Goal: Information Seeking & Learning: Learn about a topic

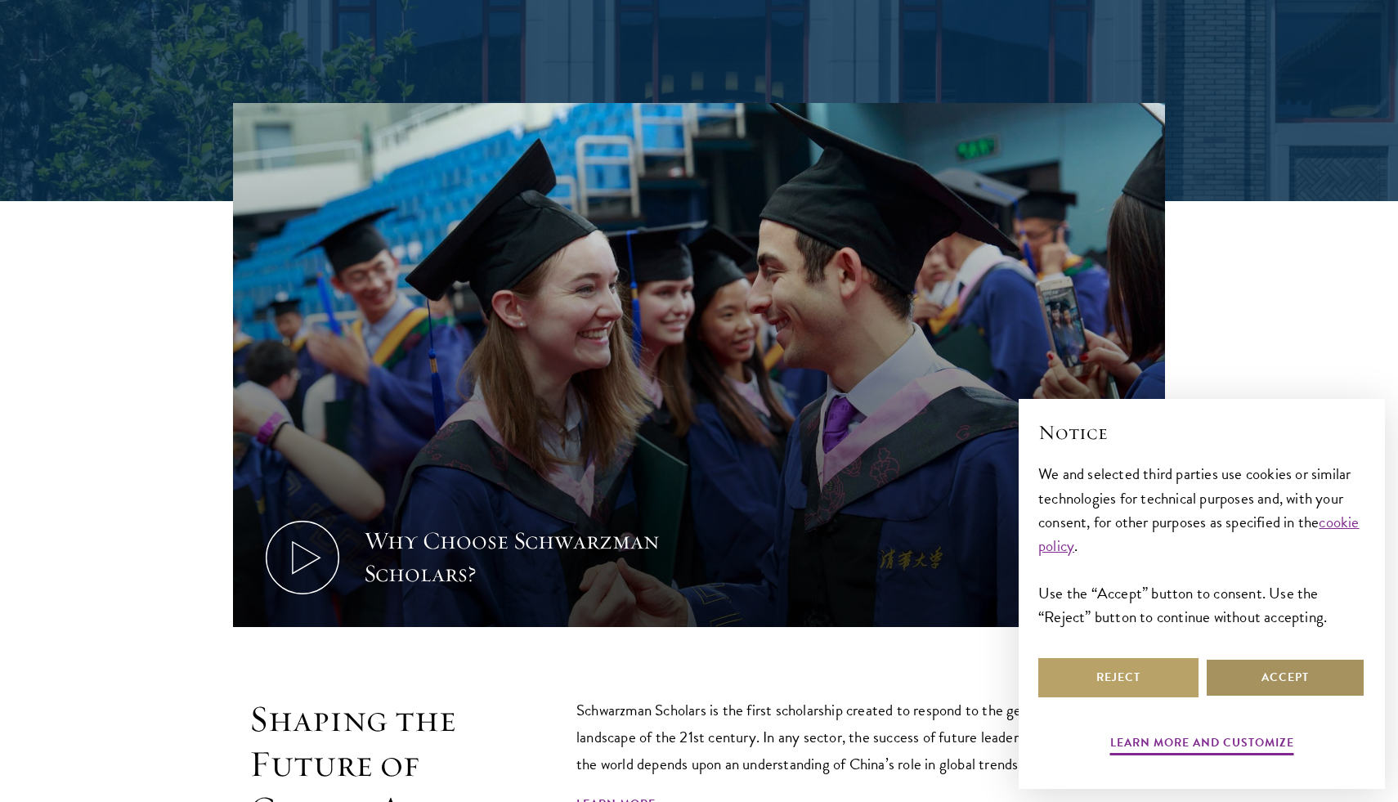
click at [1228, 684] on button "Accept" at bounding box center [1285, 677] width 160 height 39
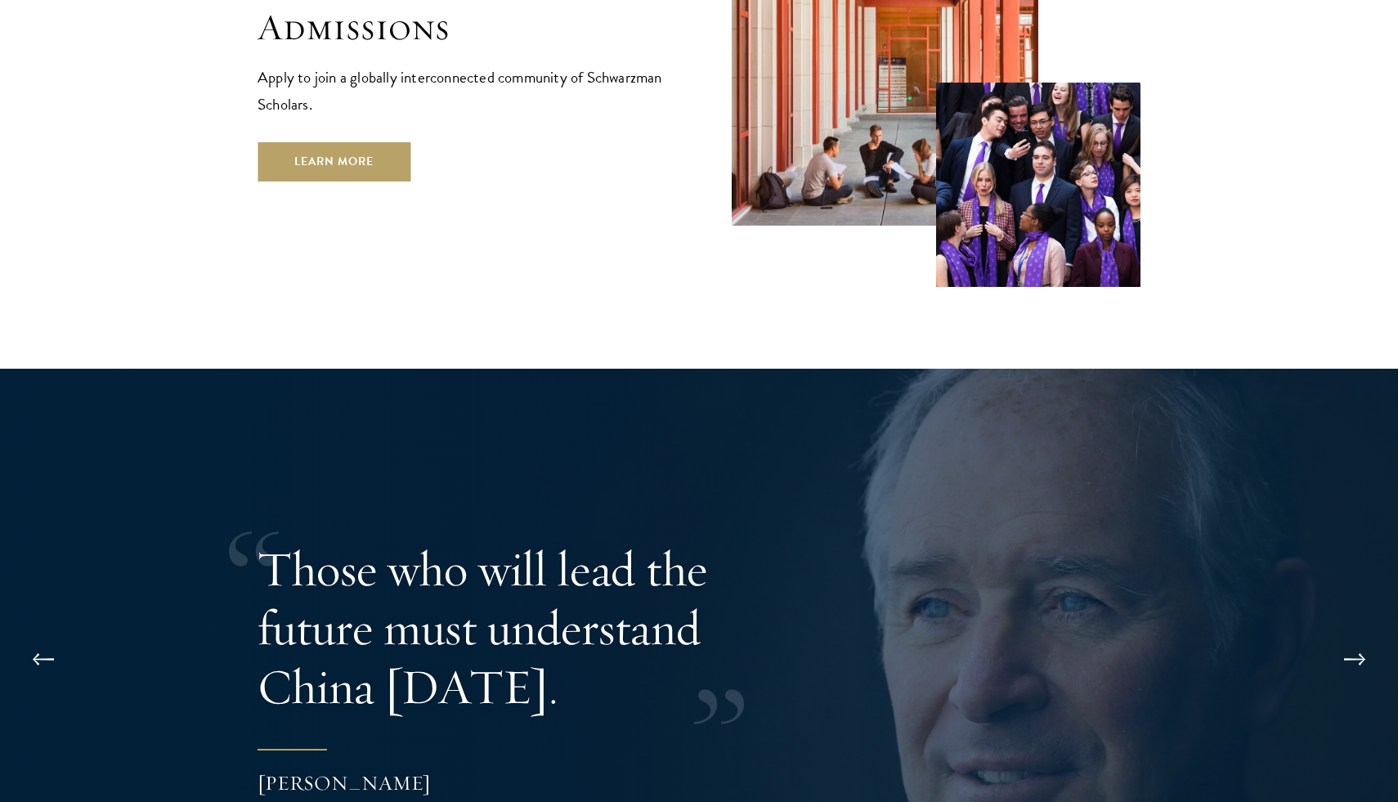
scroll to position [3257, 0]
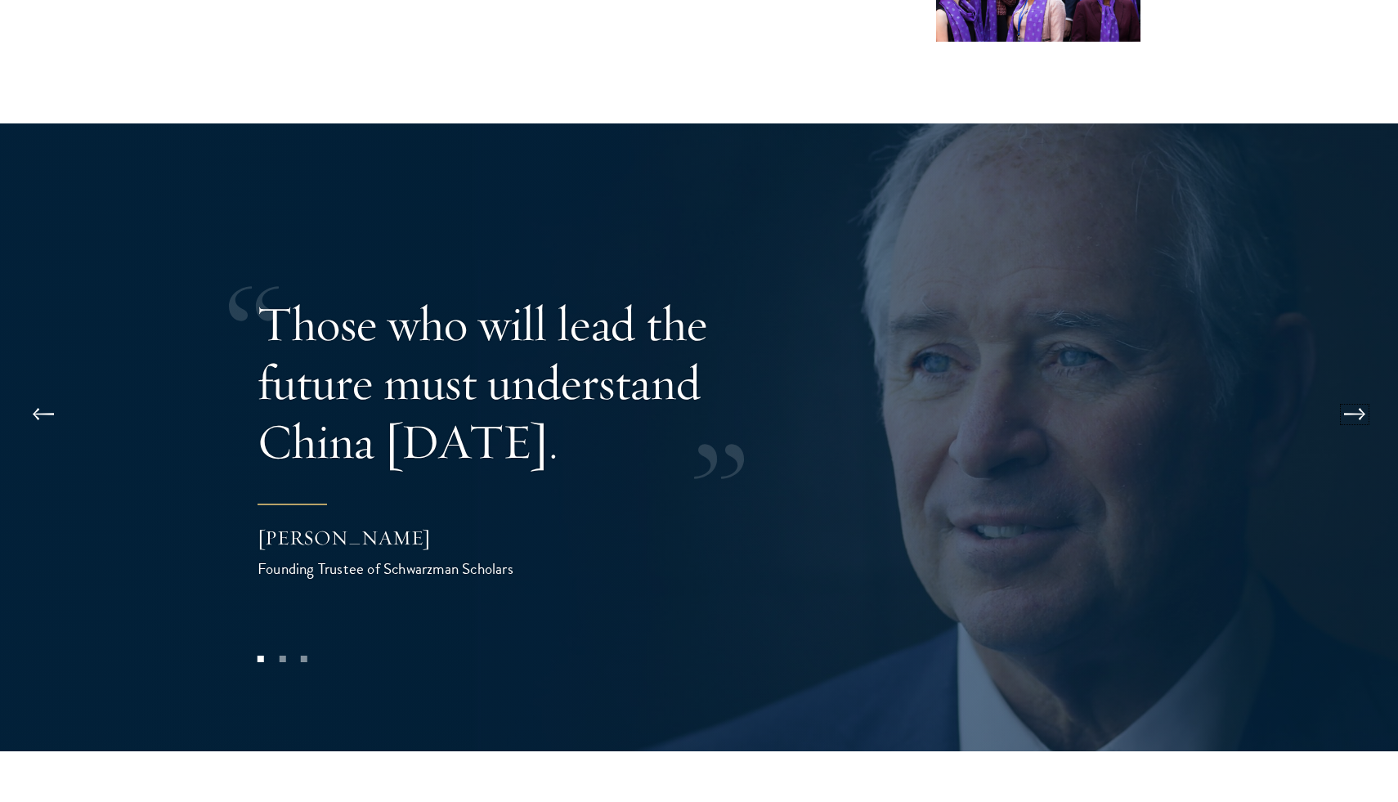
click at [1360, 392] on button at bounding box center [1355, 415] width 54 height 46
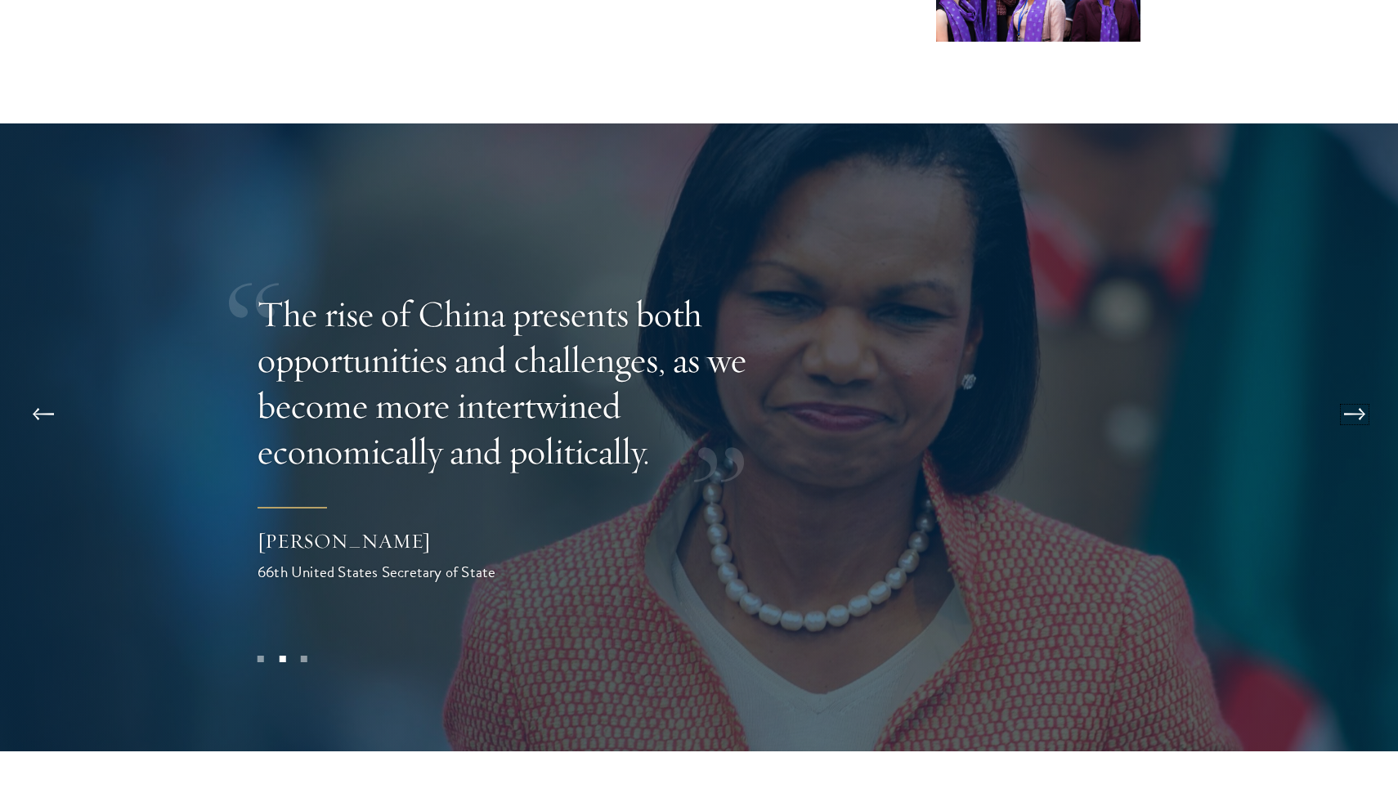
click at [1360, 392] on button at bounding box center [1355, 415] width 54 height 46
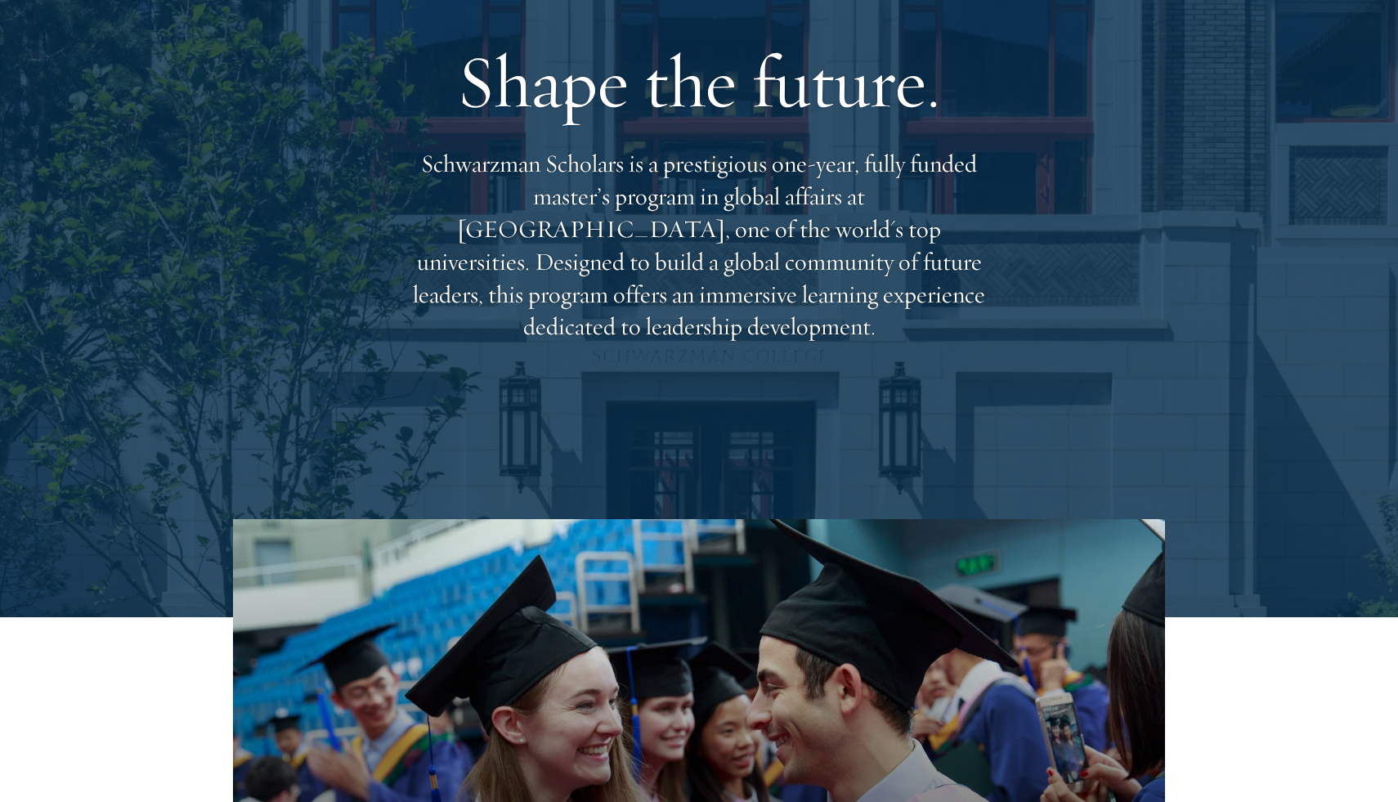
scroll to position [0, 0]
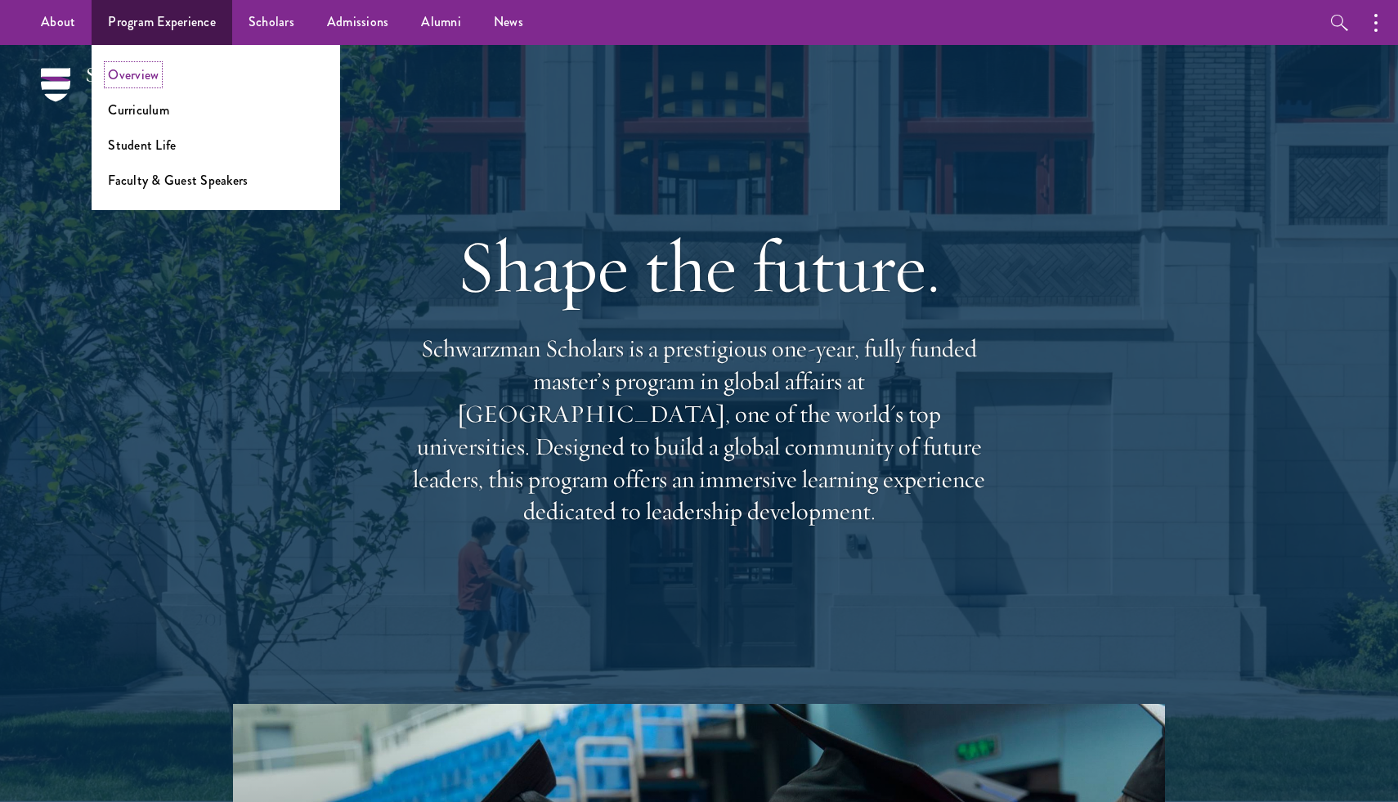
click at [137, 71] on link "Overview" at bounding box center [133, 74] width 51 height 19
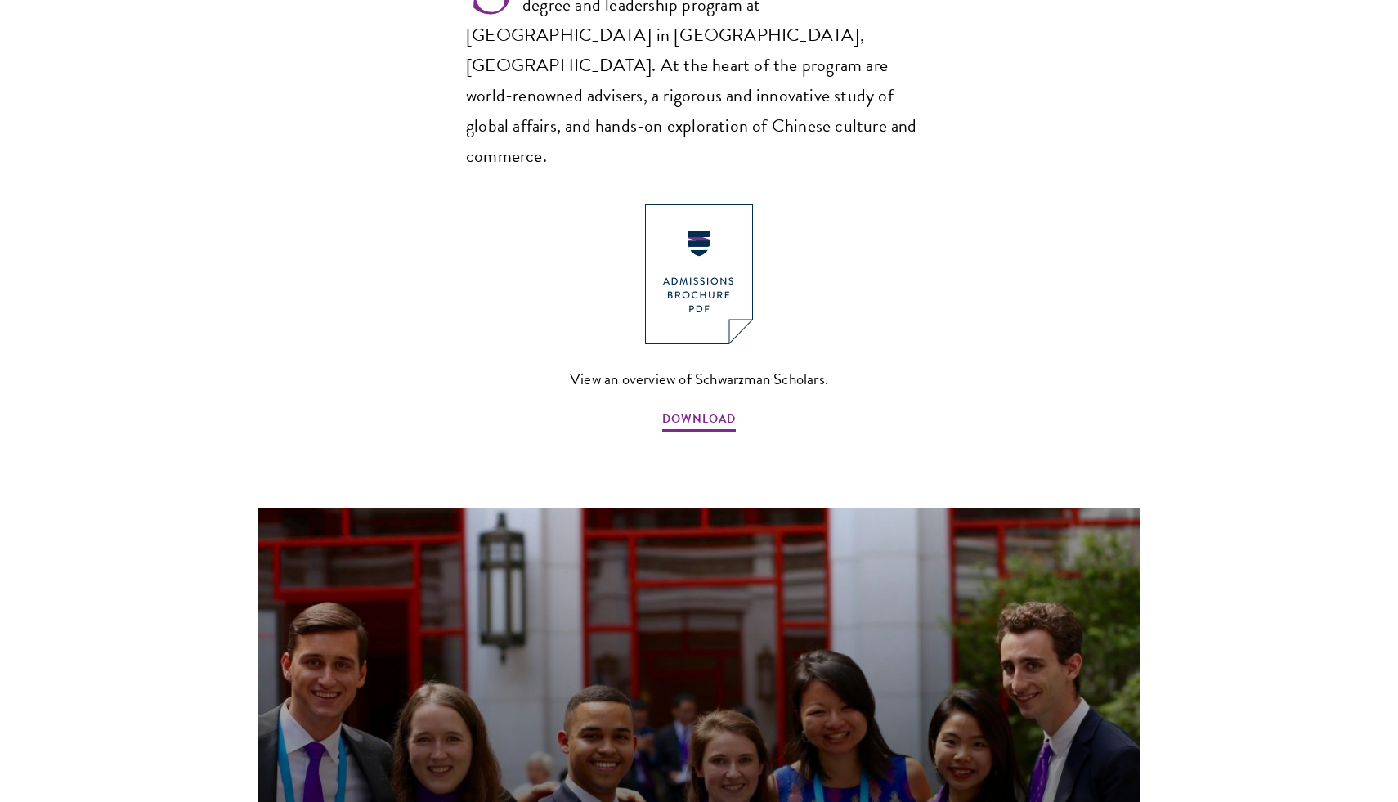
scroll to position [1849, 0]
